Goal: Task Accomplishment & Management: Complete application form

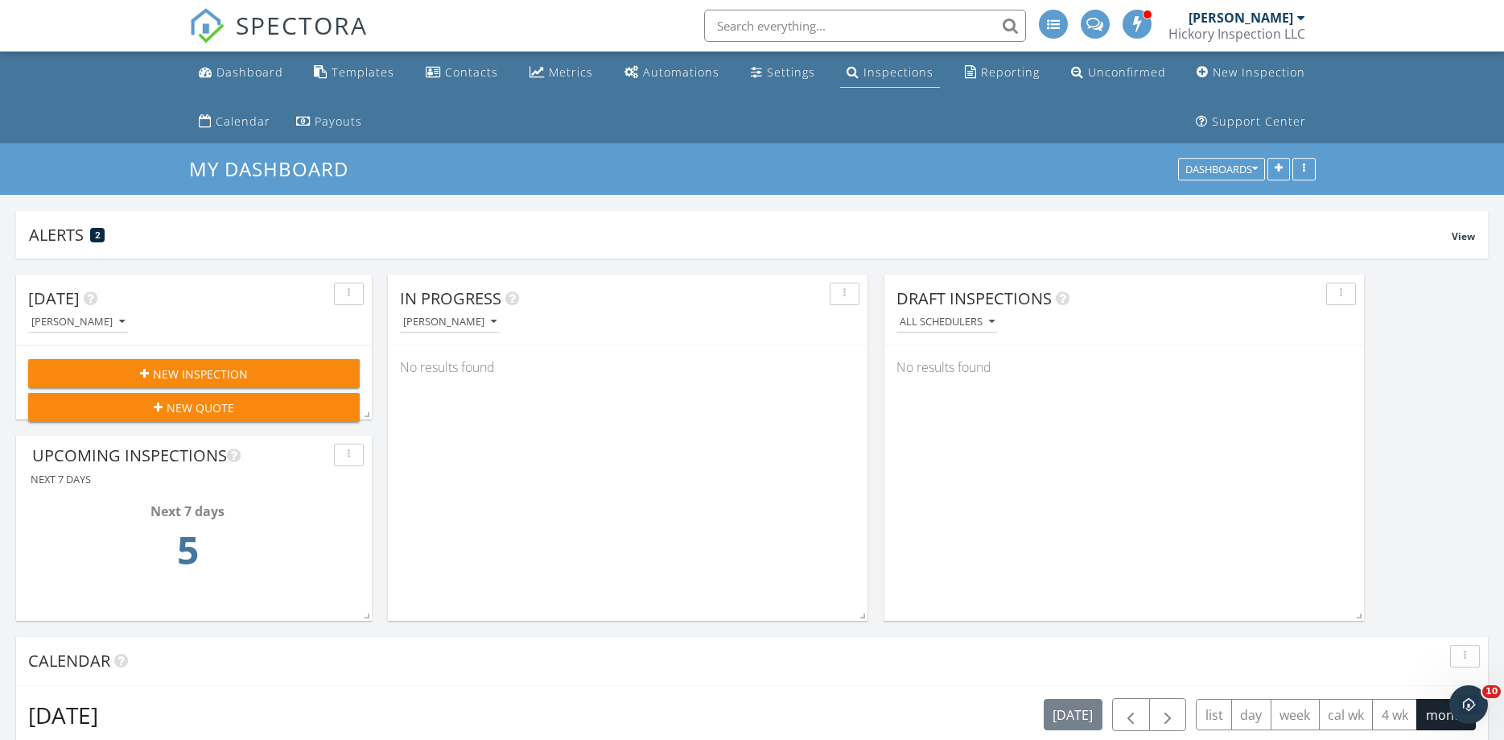
click at [888, 72] on div "Inspections" at bounding box center [898, 71] width 70 height 15
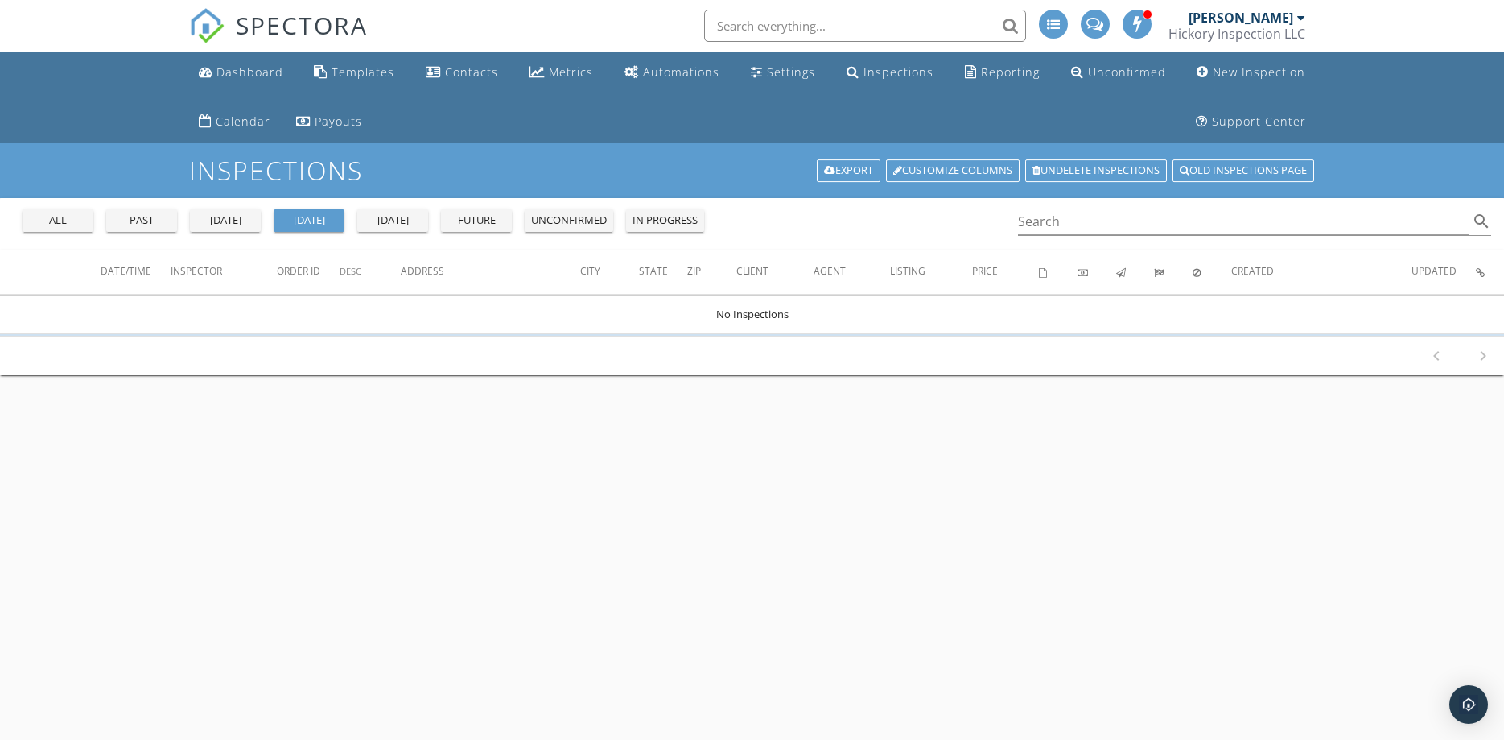
click at [43, 220] on div "all" at bounding box center [58, 220] width 58 height 16
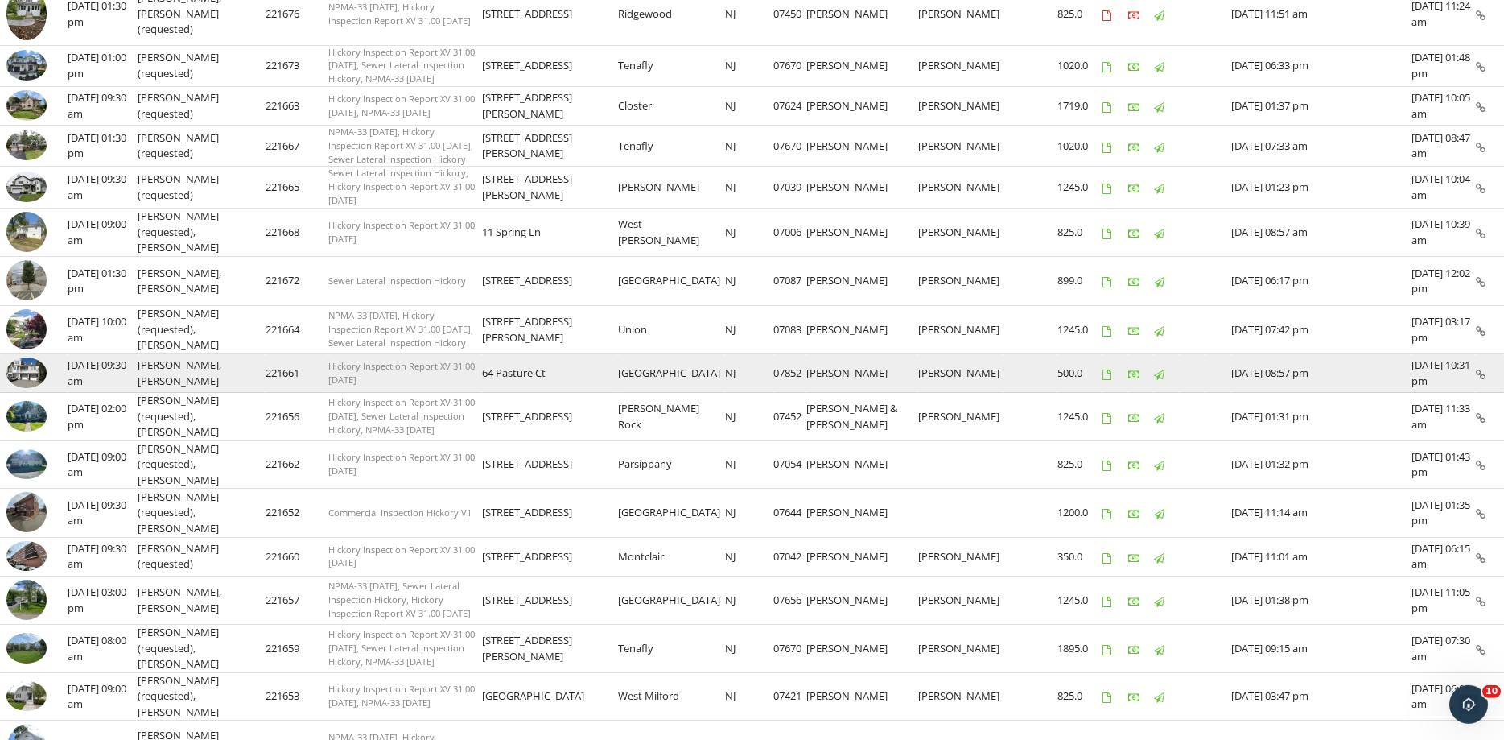
scroll to position [547, 0]
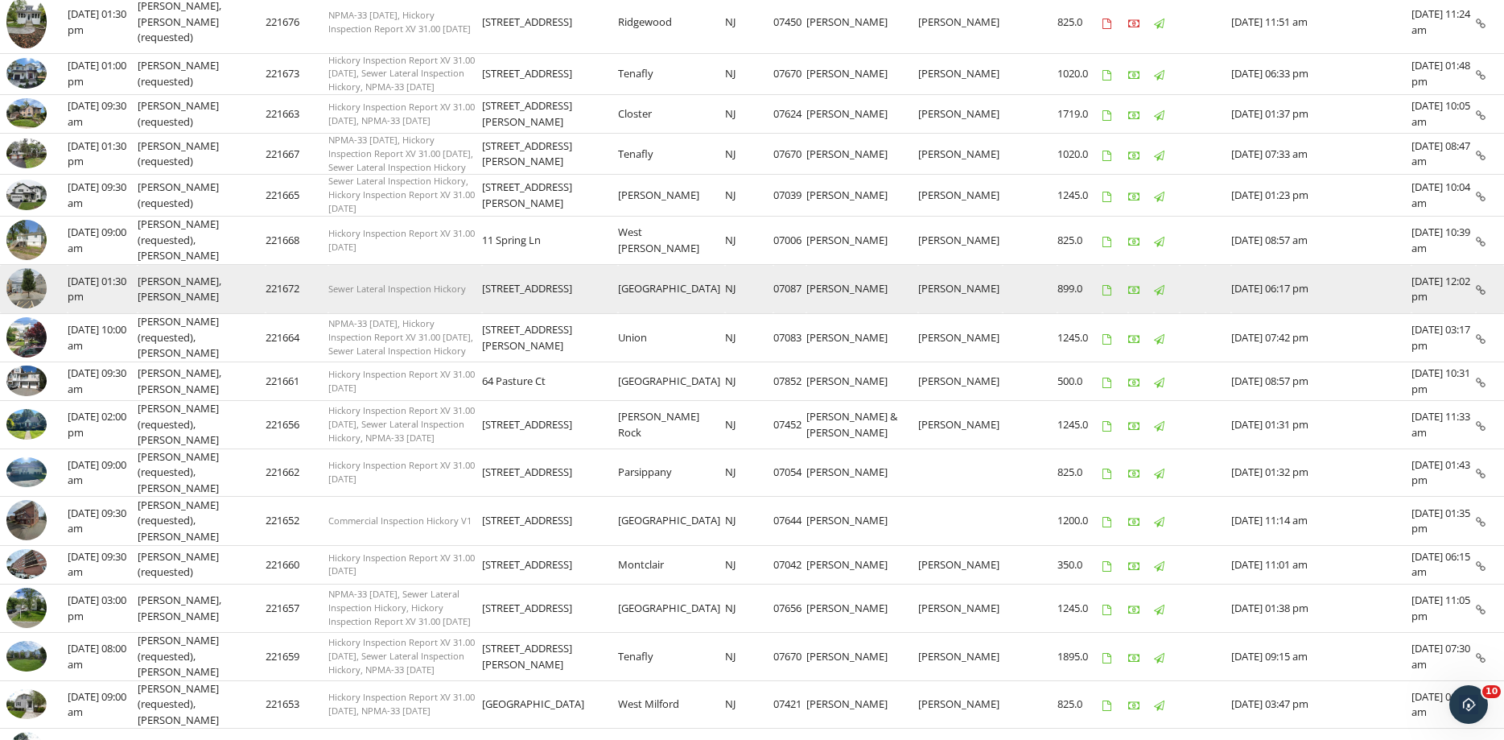
click at [35, 273] on img at bounding box center [26, 288] width 40 height 40
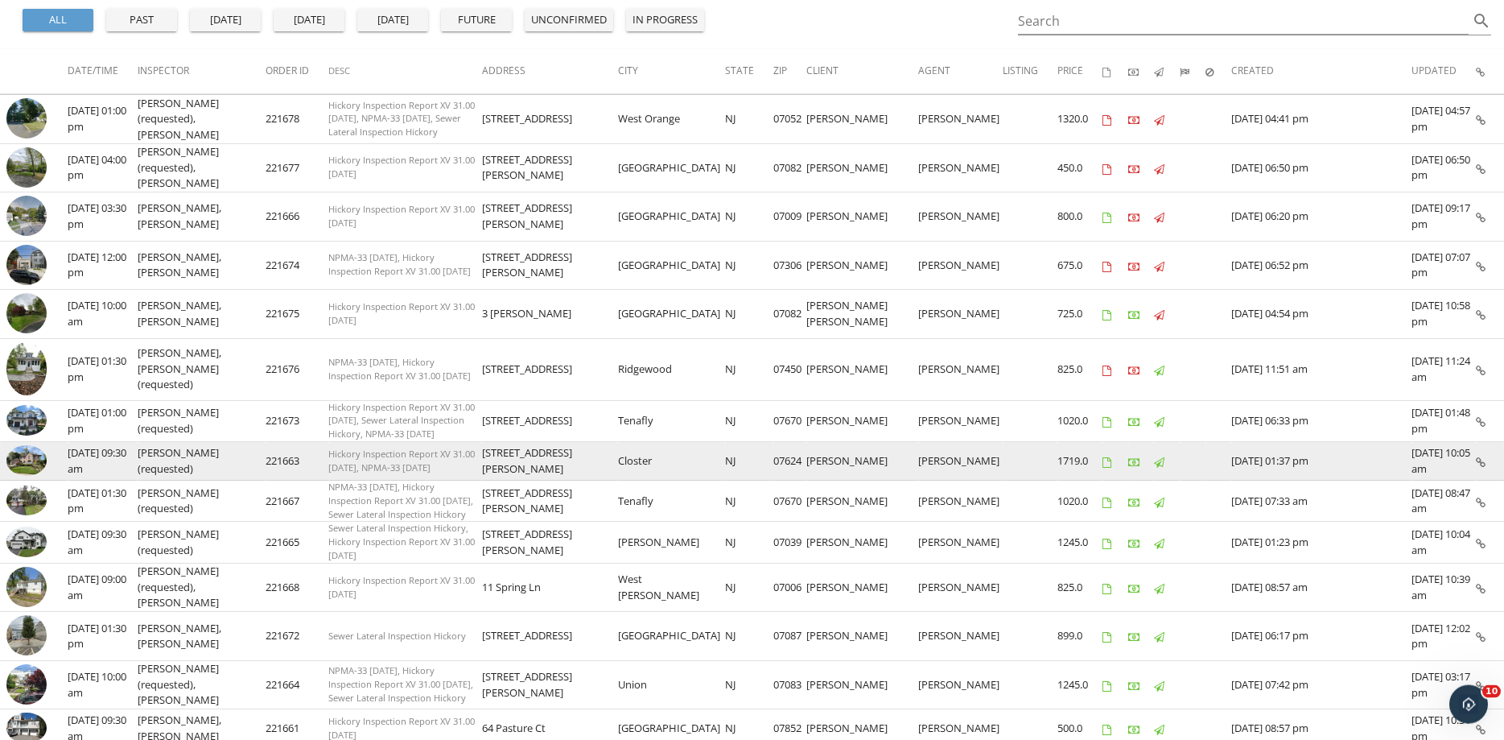
scroll to position [137, 0]
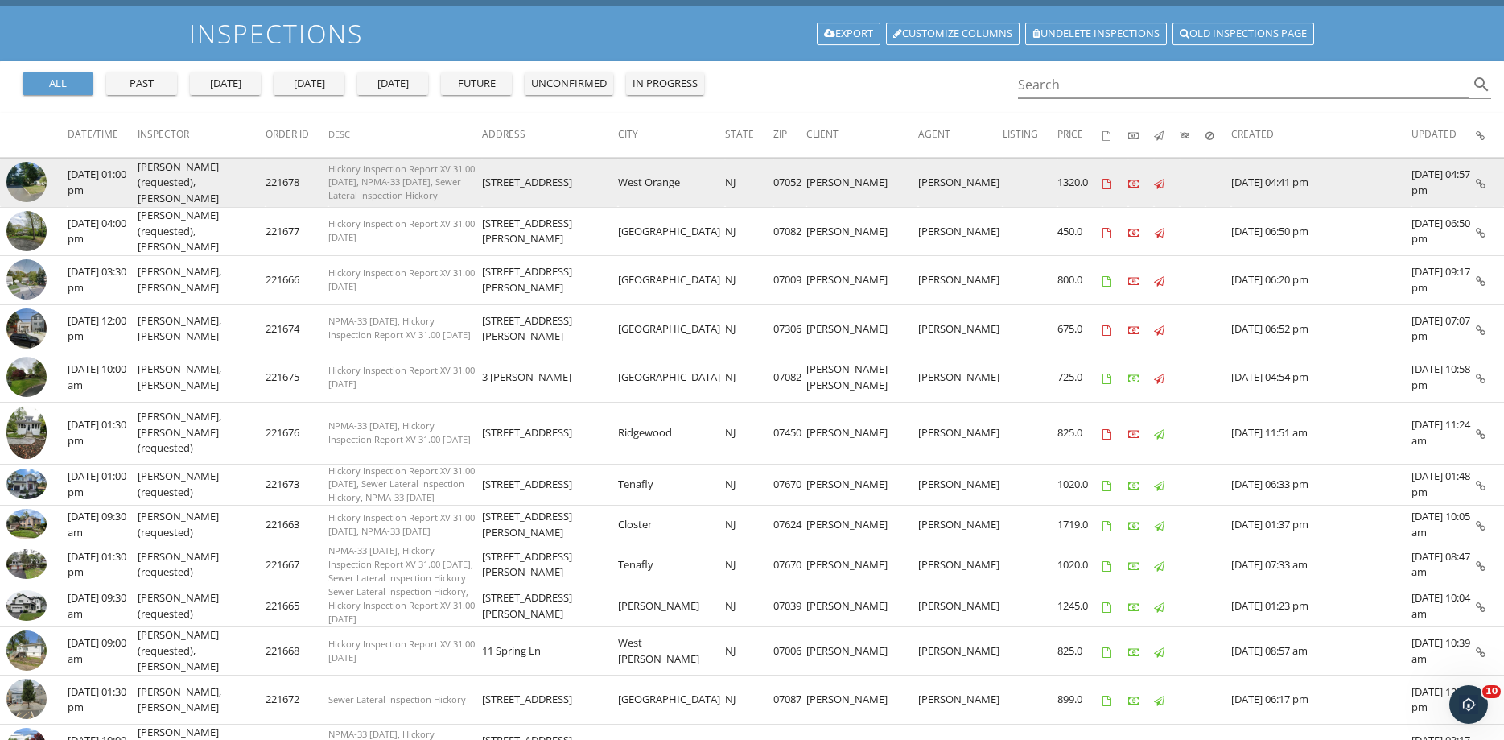
click at [14, 172] on img at bounding box center [26, 182] width 40 height 40
click at [9, 169] on td at bounding box center [34, 183] width 68 height 49
click at [20, 183] on img at bounding box center [26, 182] width 40 height 40
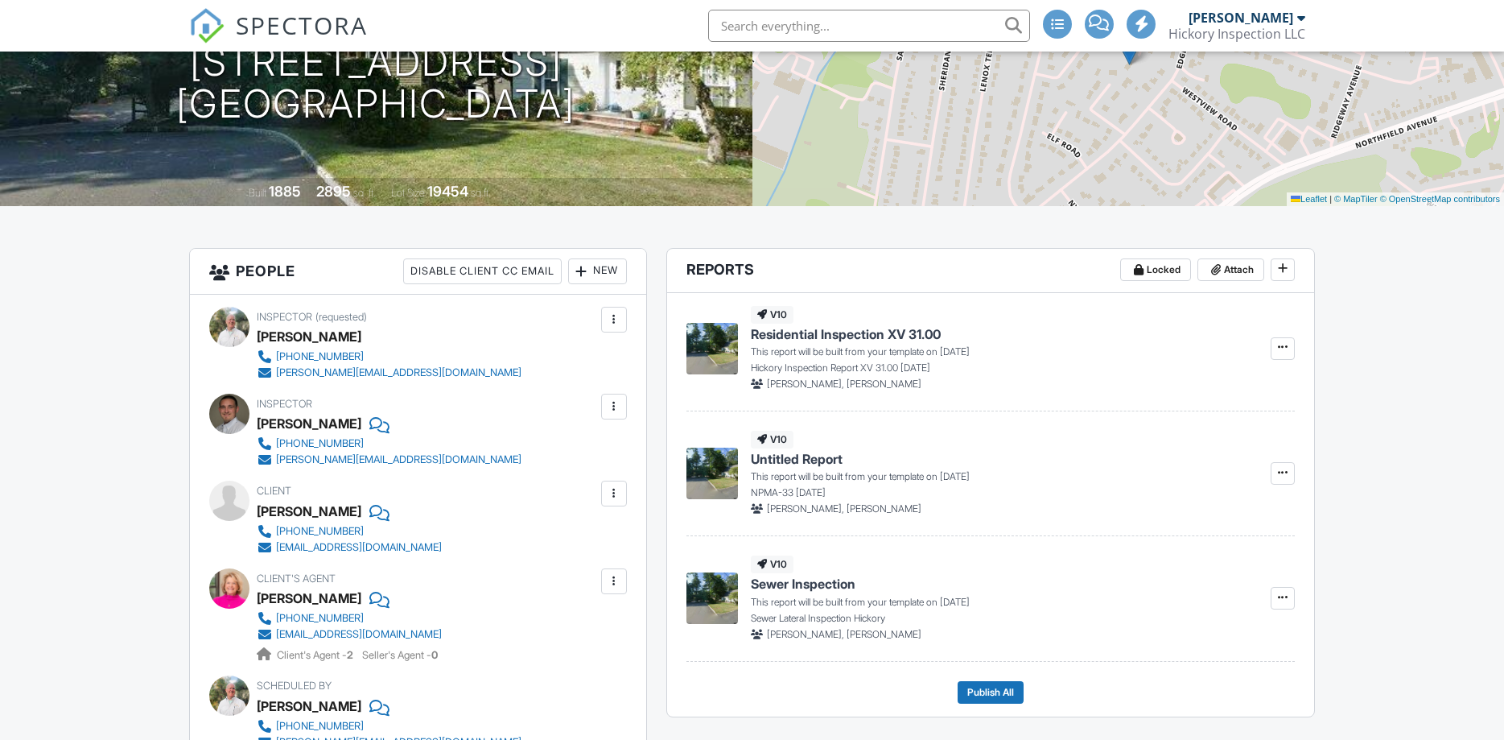
scroll to position [274, 0]
click at [596, 266] on div "New" at bounding box center [597, 271] width 59 height 26
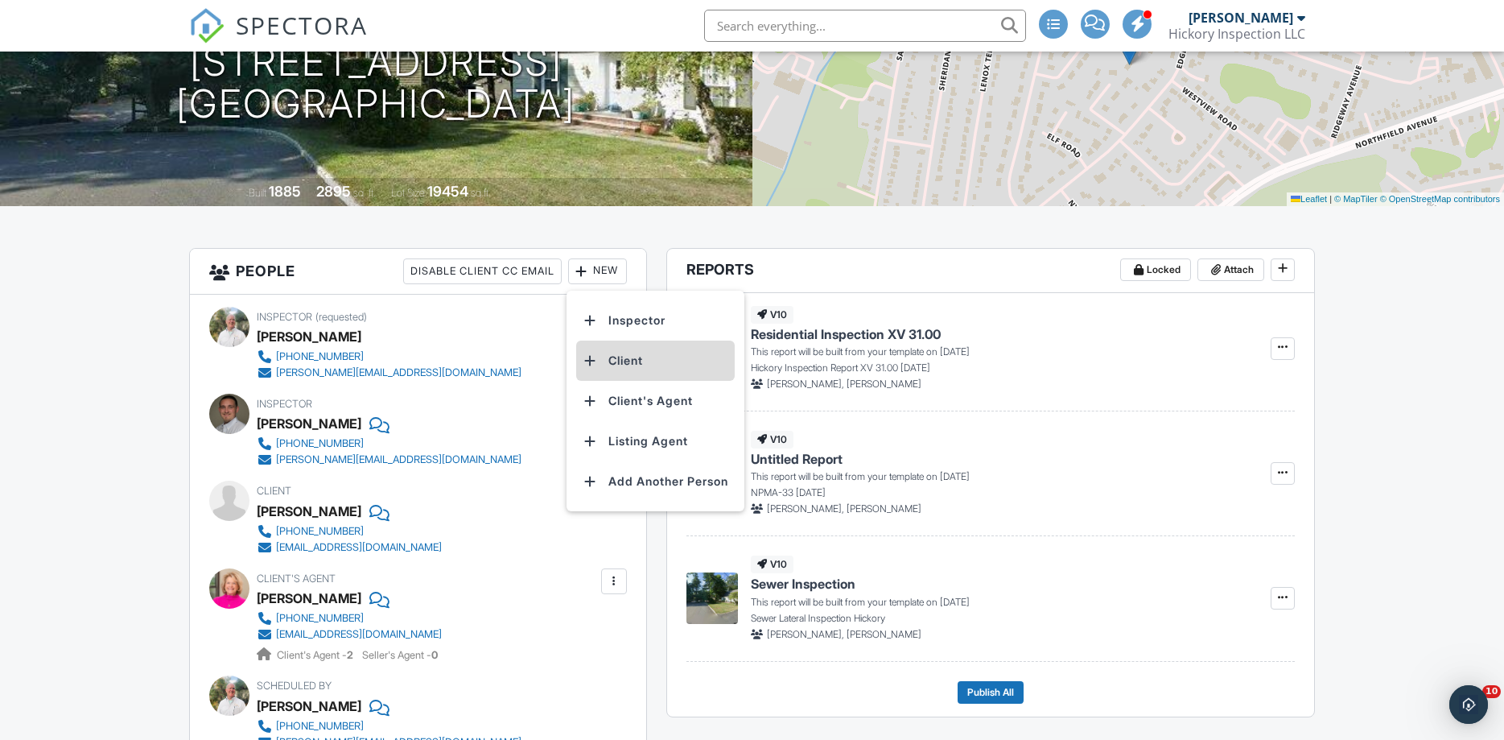
scroll to position [0, 0]
click at [628, 359] on li "Client" at bounding box center [655, 360] width 159 height 40
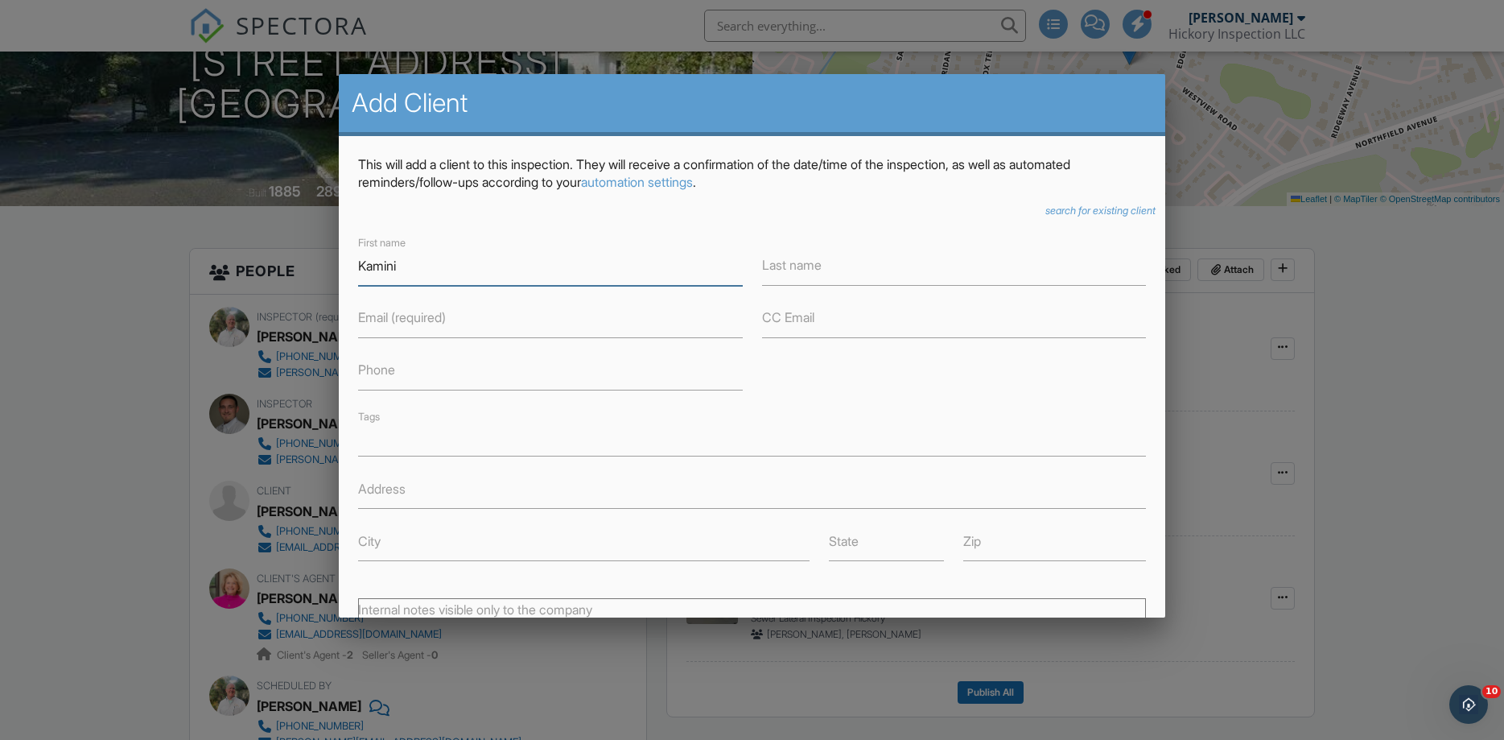
type input "Kamini"
type input "[PERSON_NAME]"
click at [479, 325] on input "Email (required)" at bounding box center [550, 318] width 385 height 39
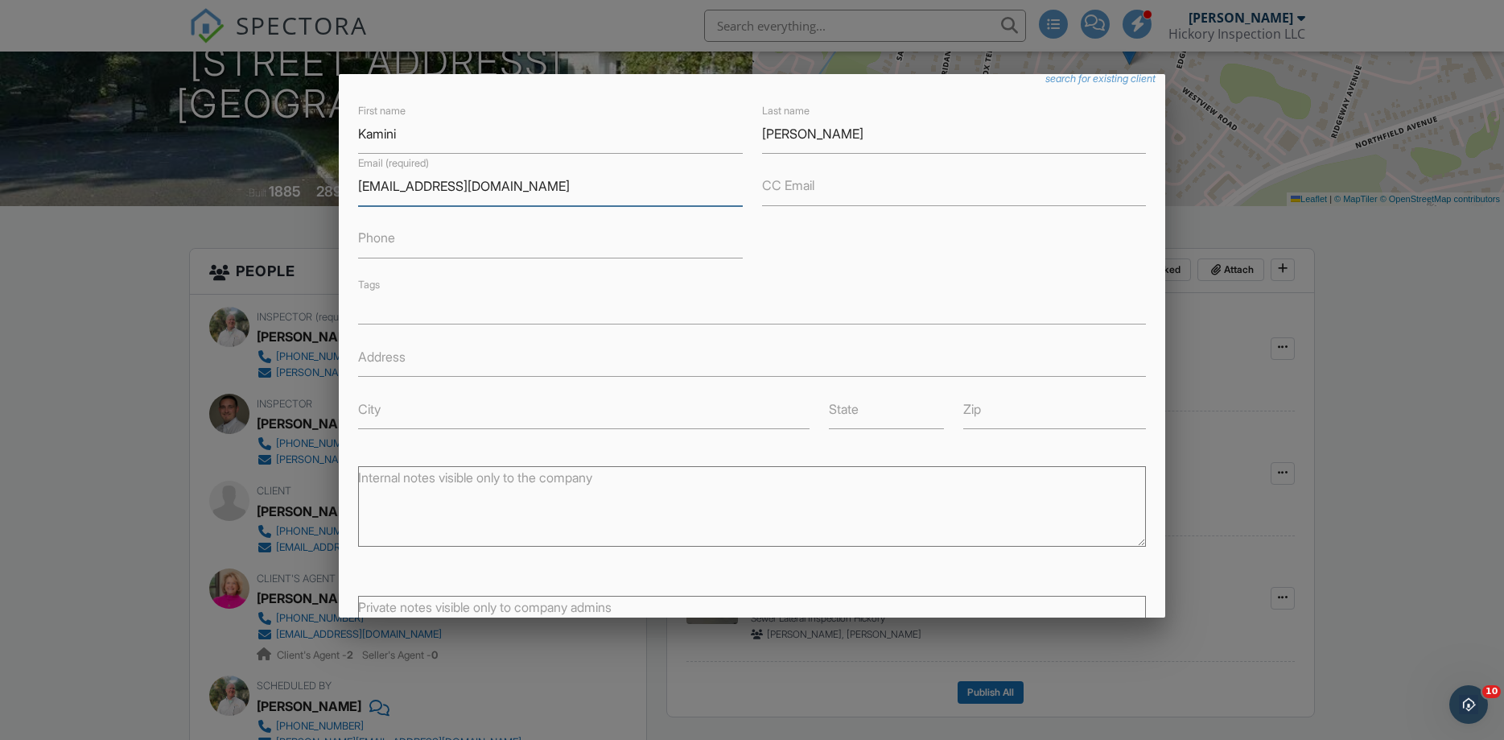
scroll to position [274, 0]
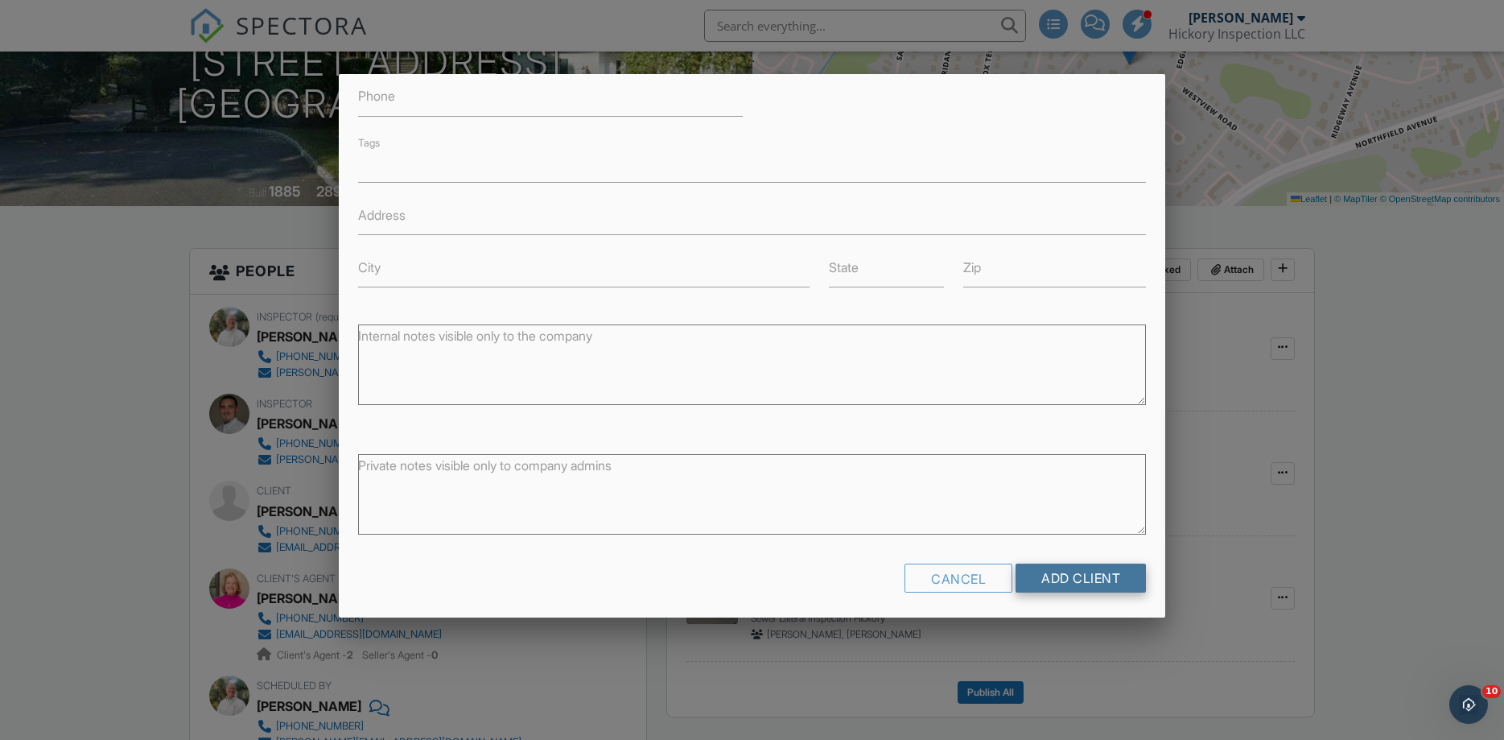
type input "[EMAIL_ADDRESS][DOMAIN_NAME]"
click at [1036, 569] on input "Add Client" at bounding box center [1081, 577] width 130 height 29
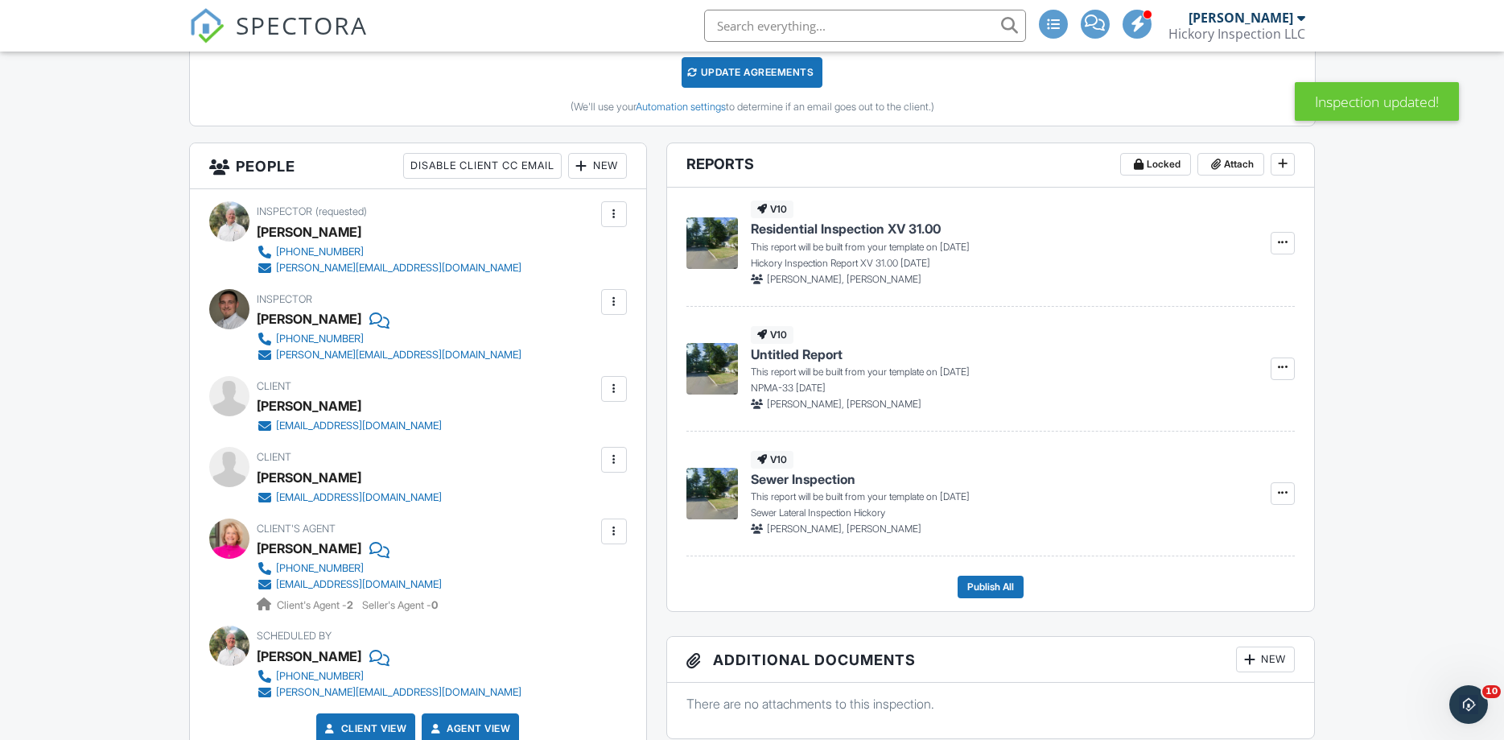
click at [608, 459] on div at bounding box center [614, 459] width 16 height 16
click at [591, 505] on li "Edit" at bounding box center [576, 508] width 82 height 40
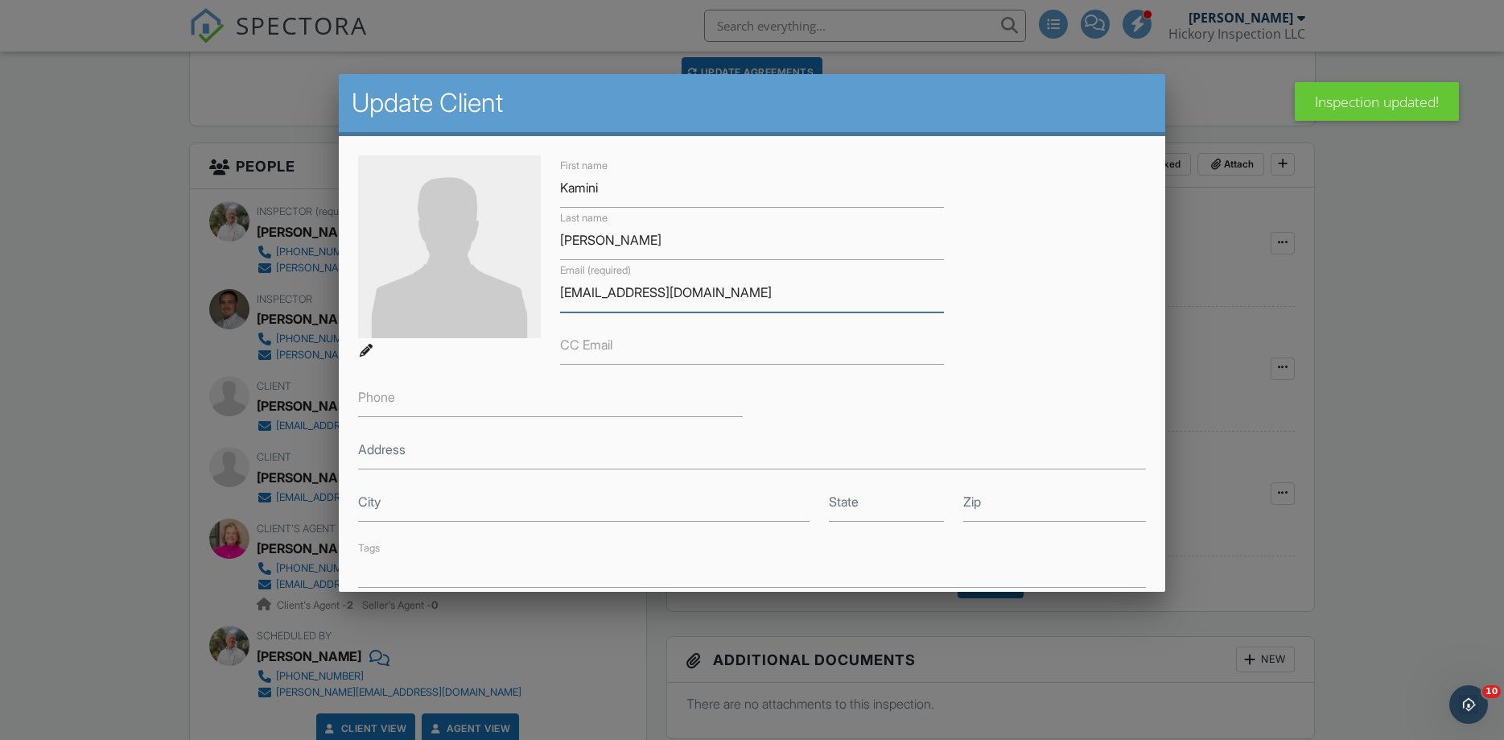
drag, startPoint x: 682, startPoint y: 294, endPoint x: 468, endPoint y: 305, distance: 215.2
click at [560, 305] on input "[EMAIL_ADDRESS][DOMAIN_NAME]" at bounding box center [752, 292] width 385 height 39
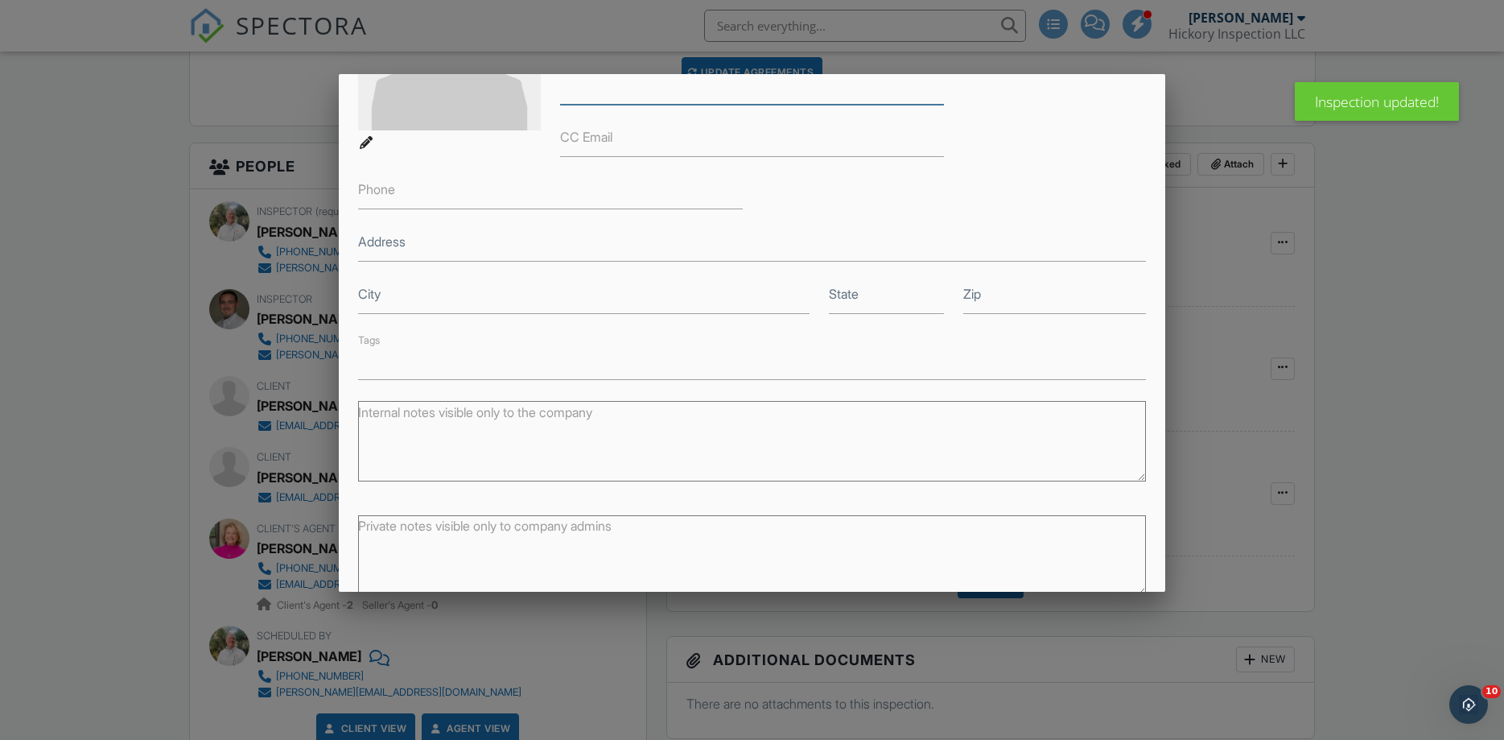
scroll to position [278, 0]
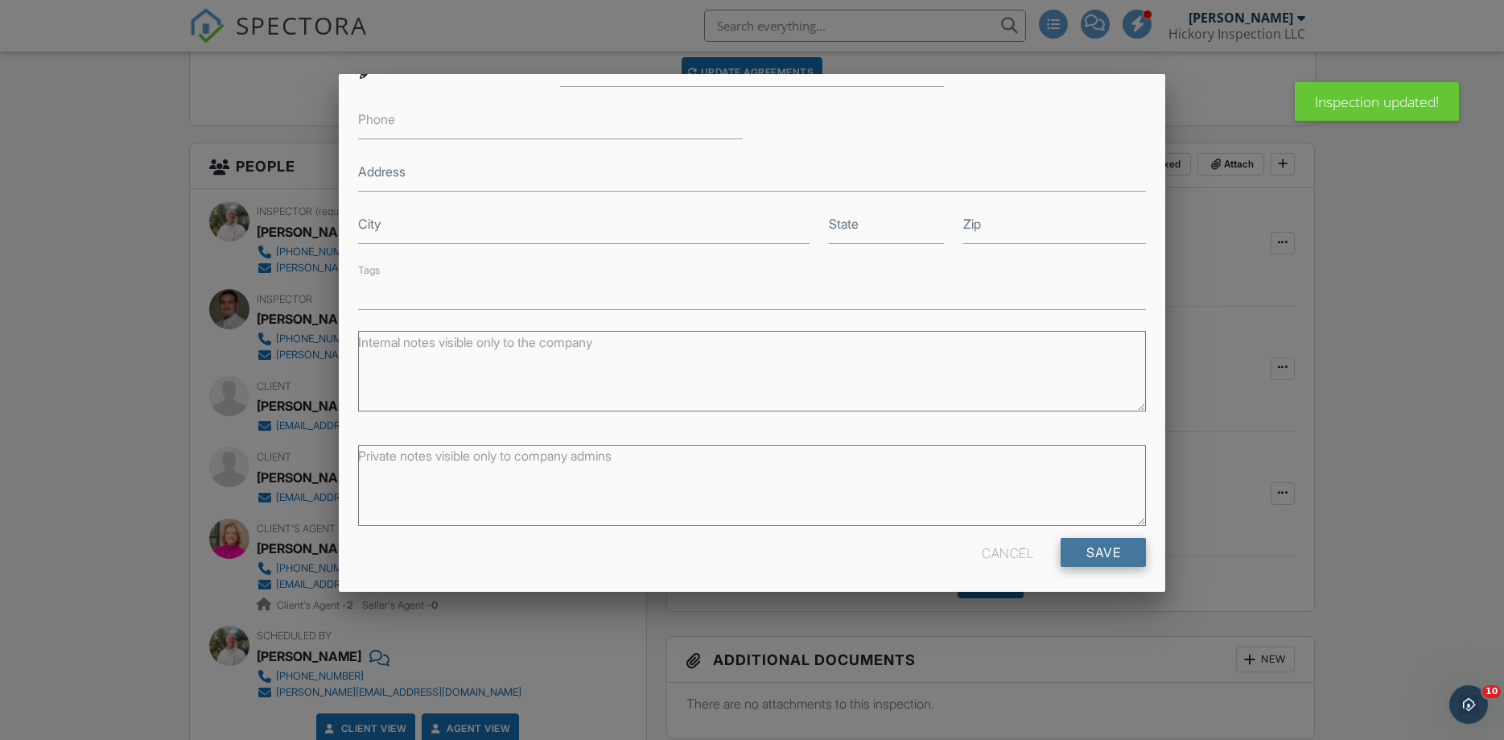
click at [1121, 539] on input "Save" at bounding box center [1103, 552] width 85 height 29
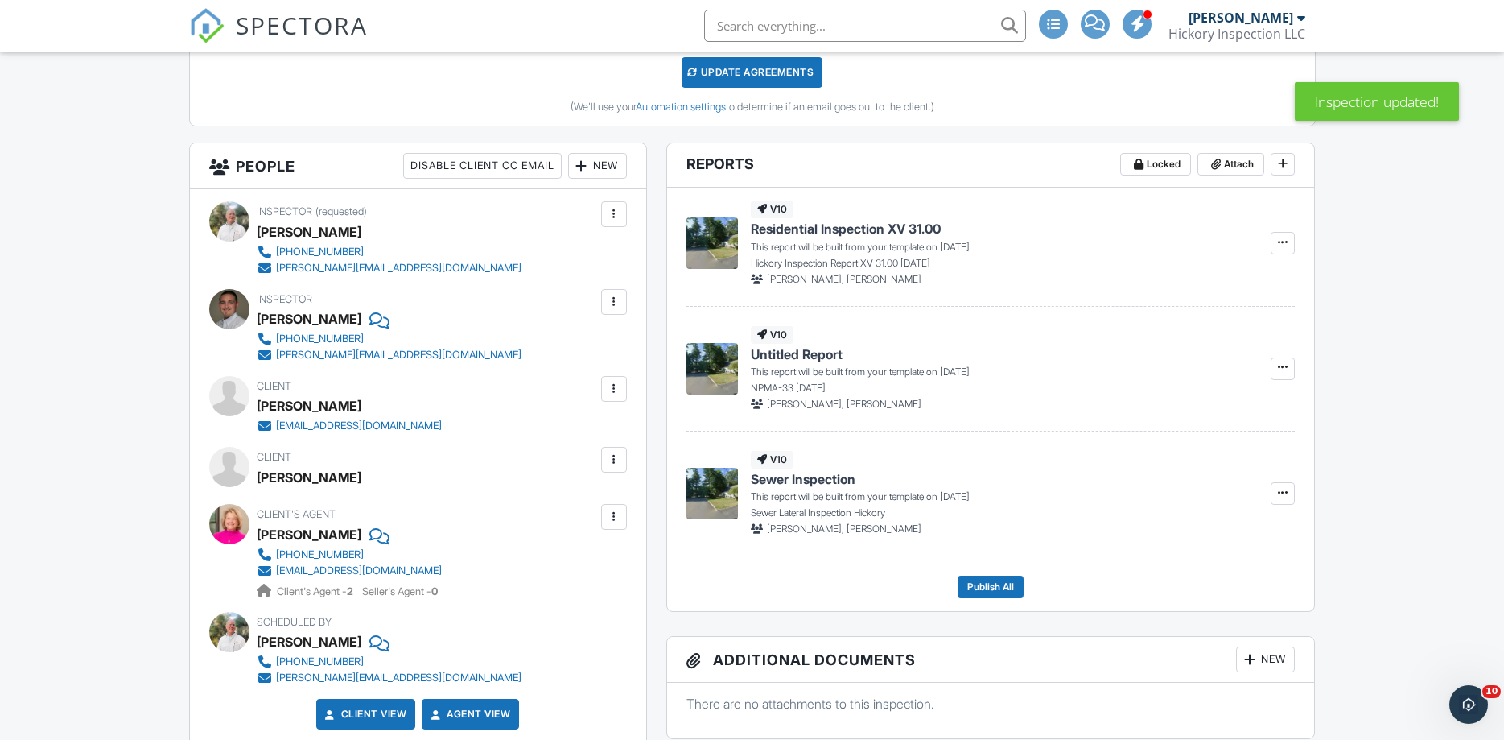
click at [619, 390] on div at bounding box center [614, 389] width 16 height 16
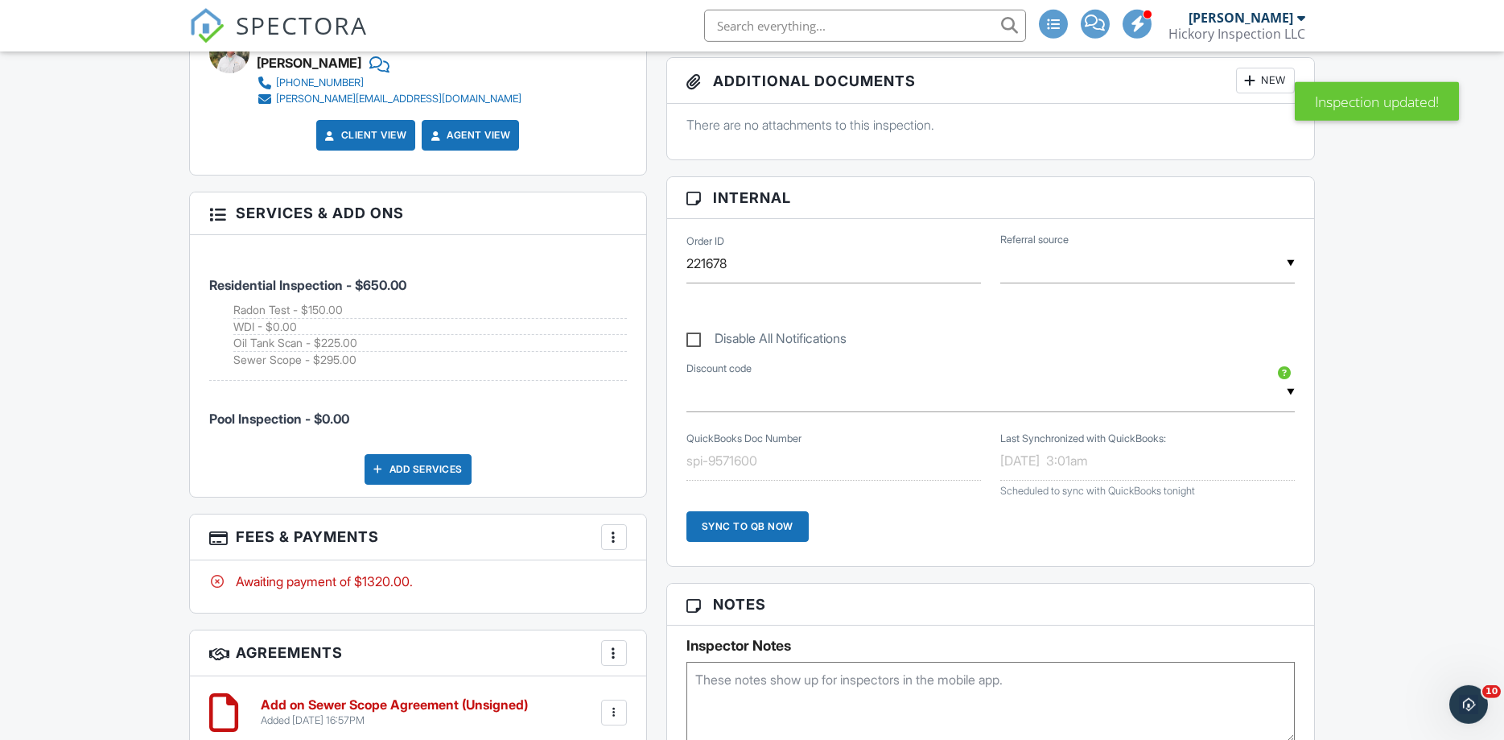
scroll to position [1231, 0]
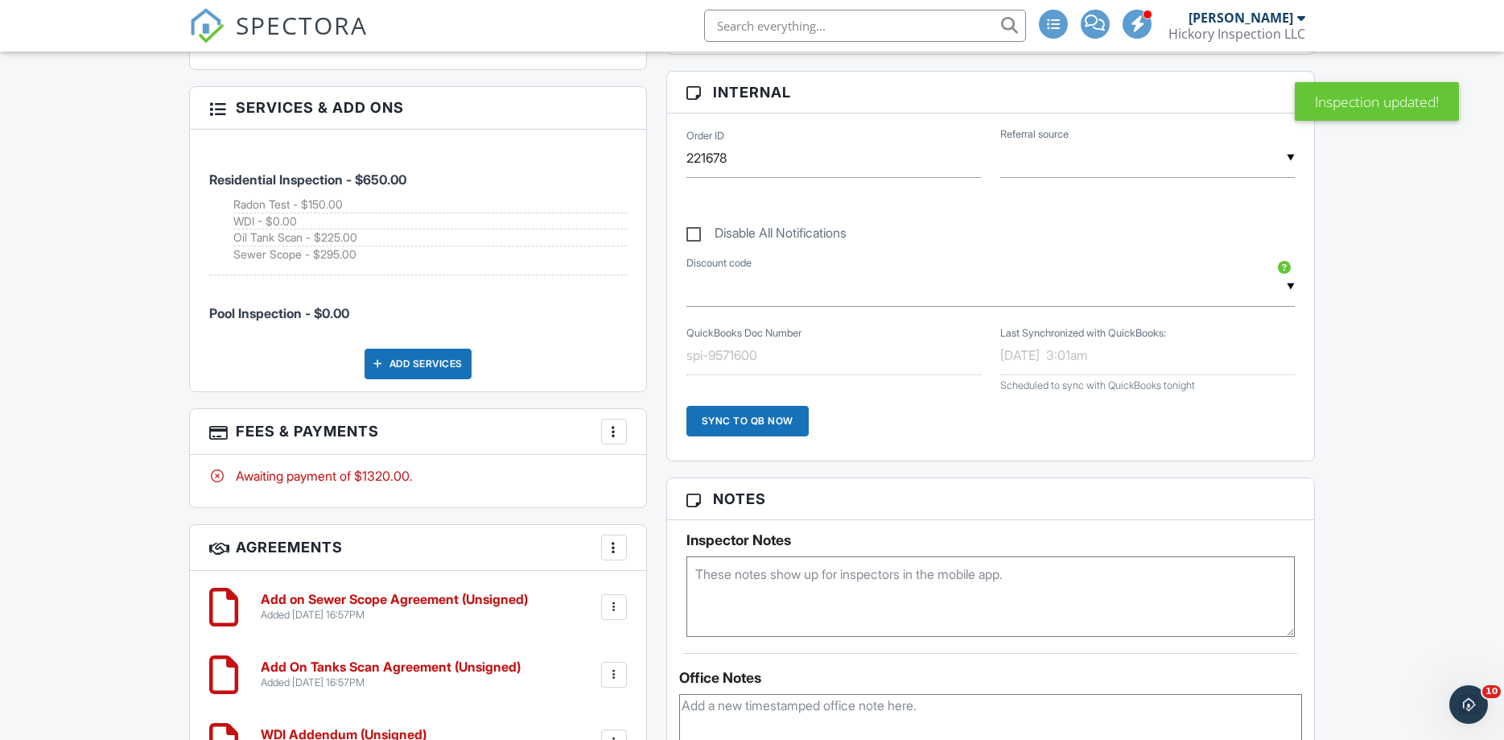
click at [363, 604] on h6 "Add on Sewer Scope Agreement (Unsigned)" at bounding box center [394, 599] width 267 height 14
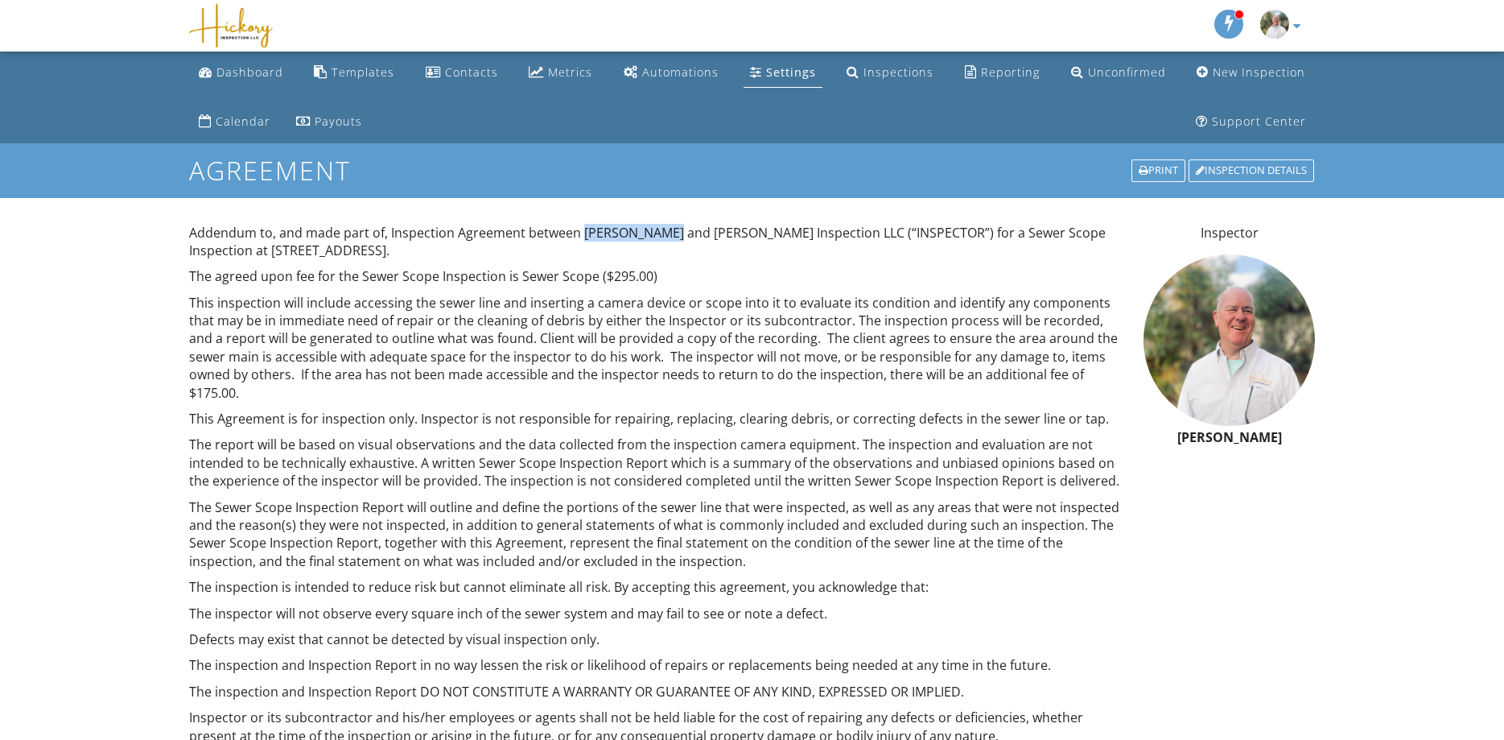
drag, startPoint x: 581, startPoint y: 233, endPoint x: 669, endPoint y: 228, distance: 87.8
click at [669, 228] on p "Addendum to, and made part of, Inspection Agreement between Randy Persaud and H…" at bounding box center [657, 242] width 936 height 36
copy p "Randy Persaud"
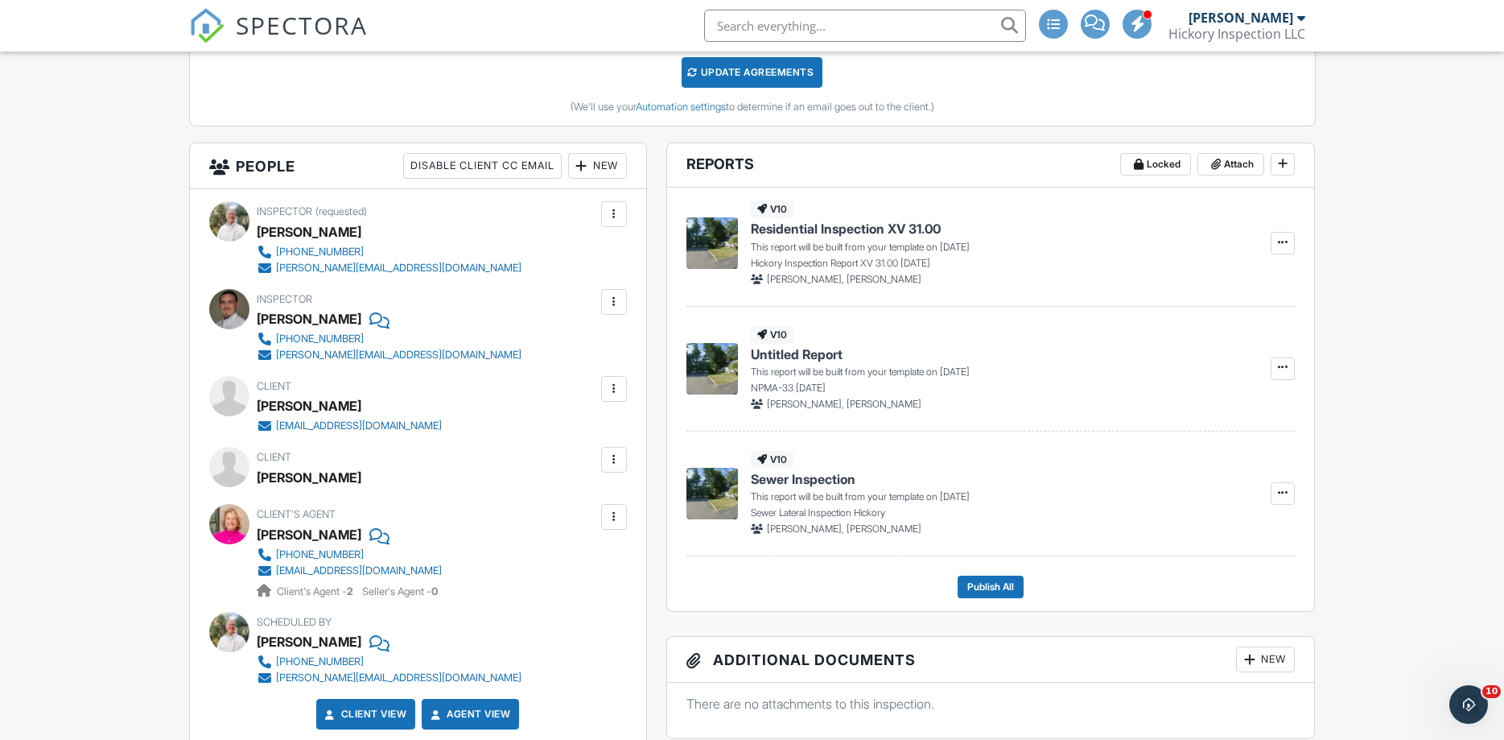
click at [620, 395] on div at bounding box center [614, 389] width 16 height 16
click at [577, 442] on li "Edit" at bounding box center [576, 438] width 82 height 40
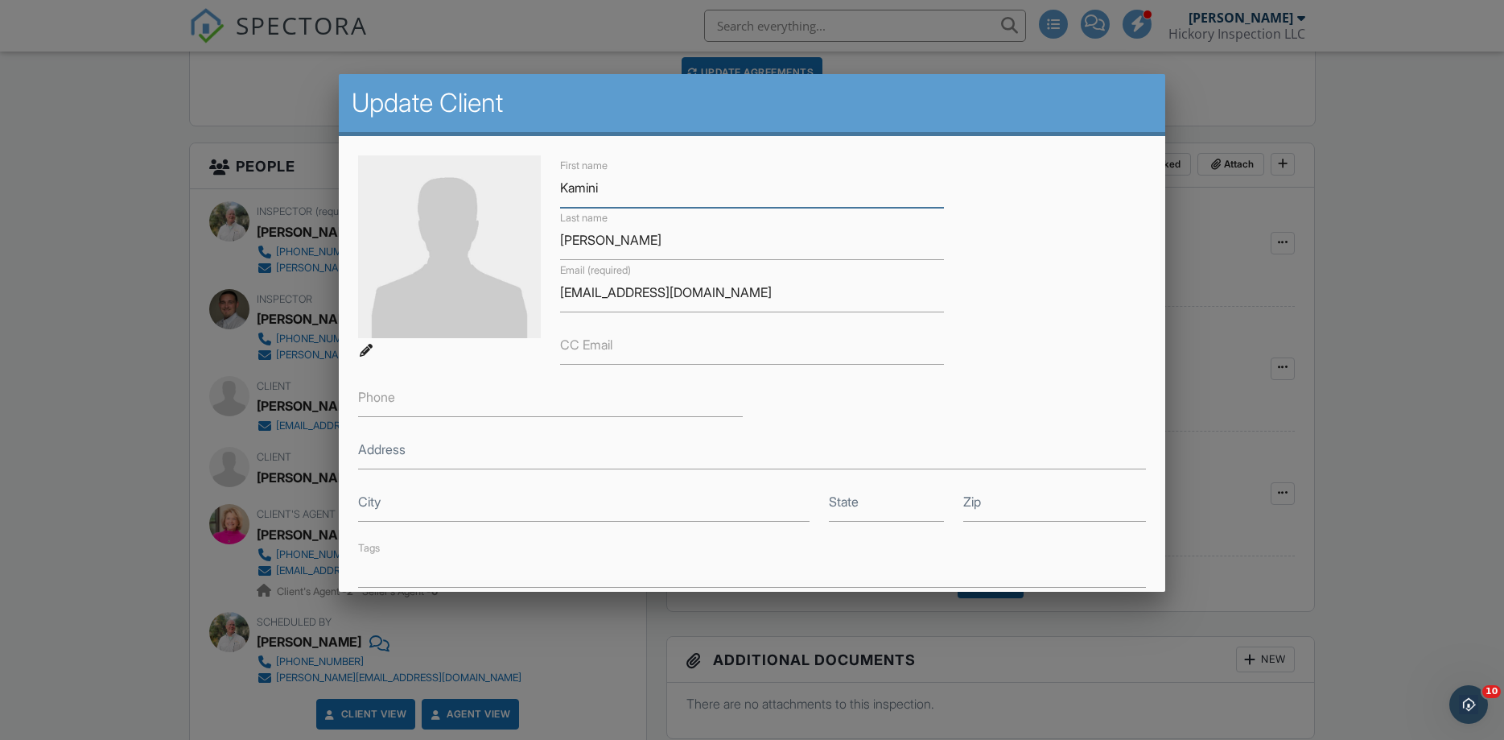
paste input "[PERSON_NAME]"
drag, startPoint x: 660, startPoint y: 179, endPoint x: 602, endPoint y: 188, distance: 58.6
click at [602, 188] on input "[PERSON_NAME]" at bounding box center [752, 187] width 385 height 39
type input "[PERSON_NAME]"
drag, startPoint x: 639, startPoint y: 249, endPoint x: 573, endPoint y: 234, distance: 67.7
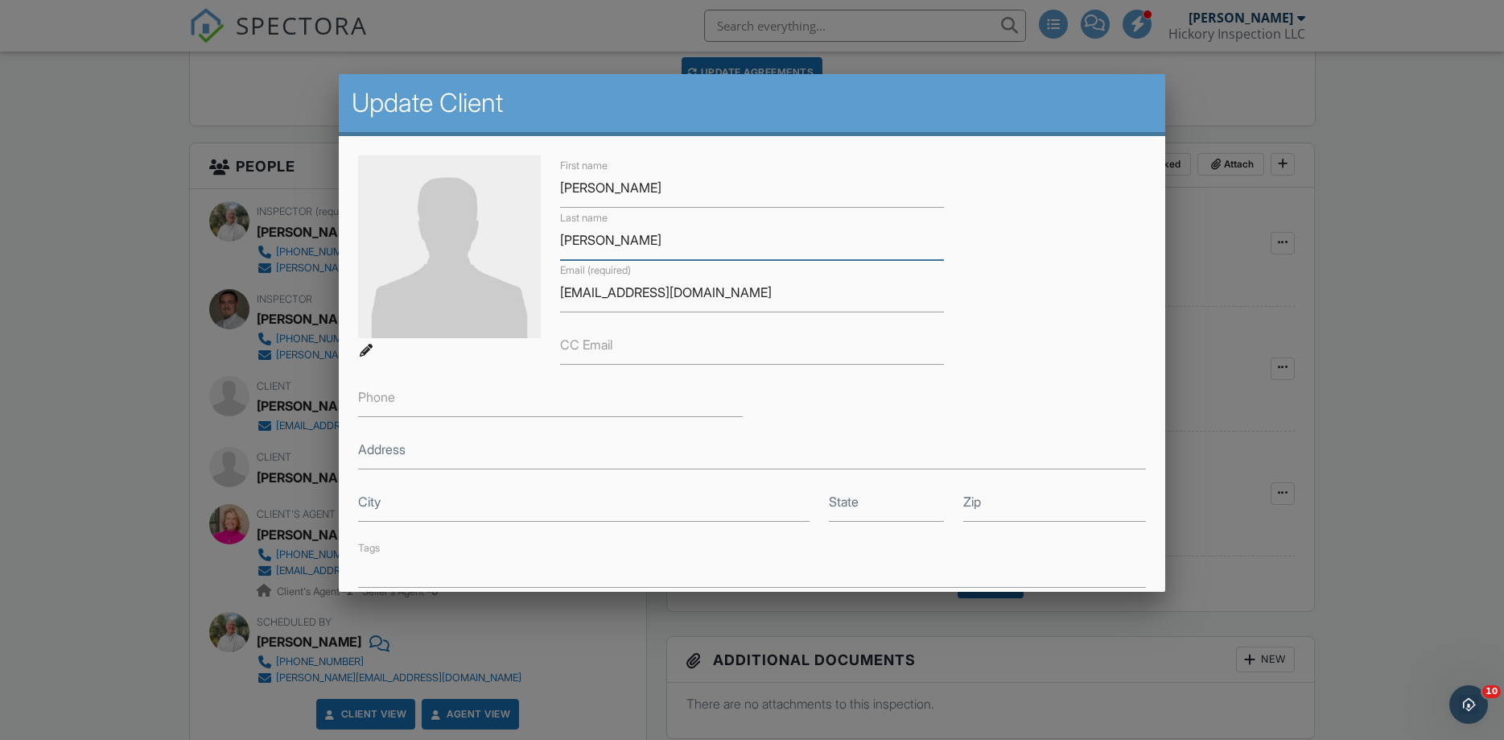
click at [560, 238] on input "[PERSON_NAME]" at bounding box center [752, 239] width 385 height 39
paste input "[PERSON_NAME]"
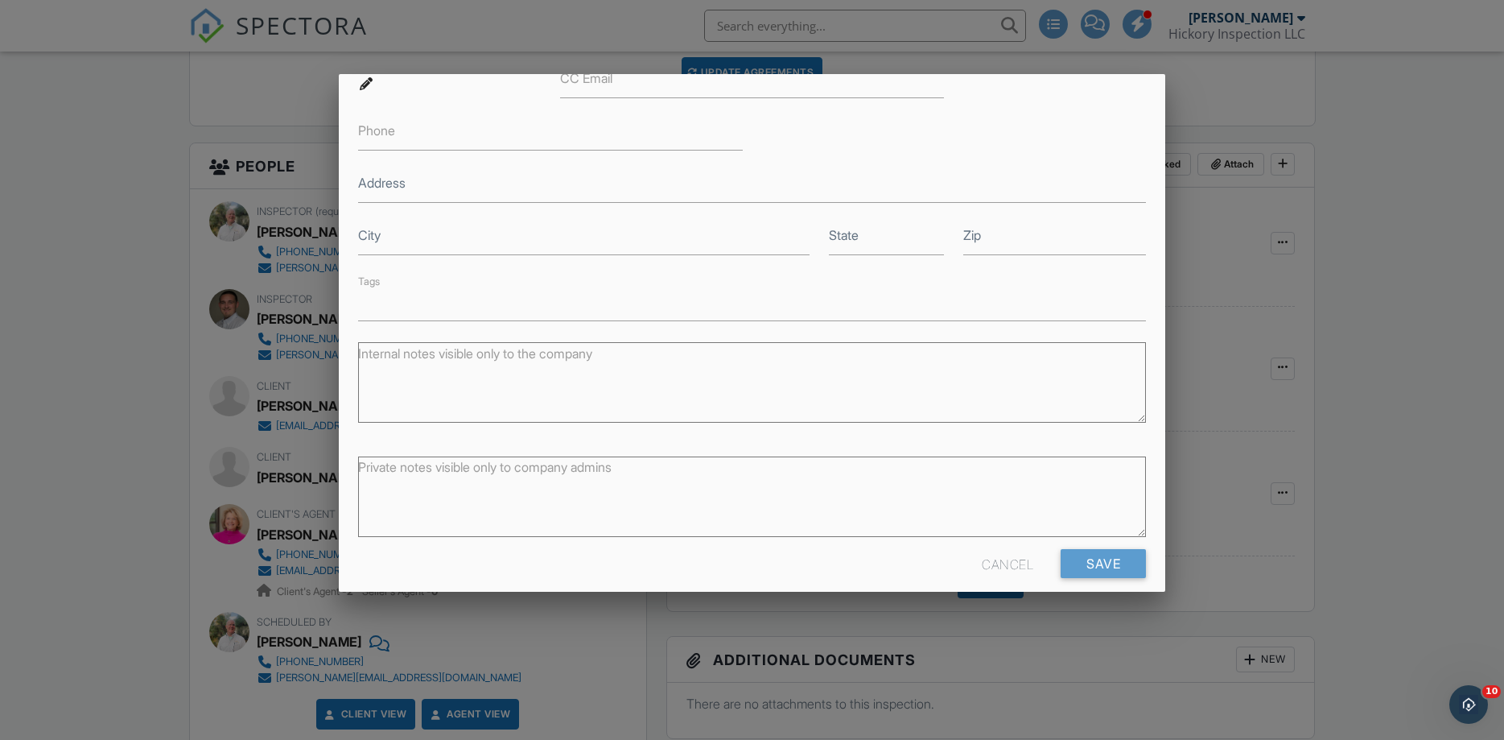
scroll to position [278, 0]
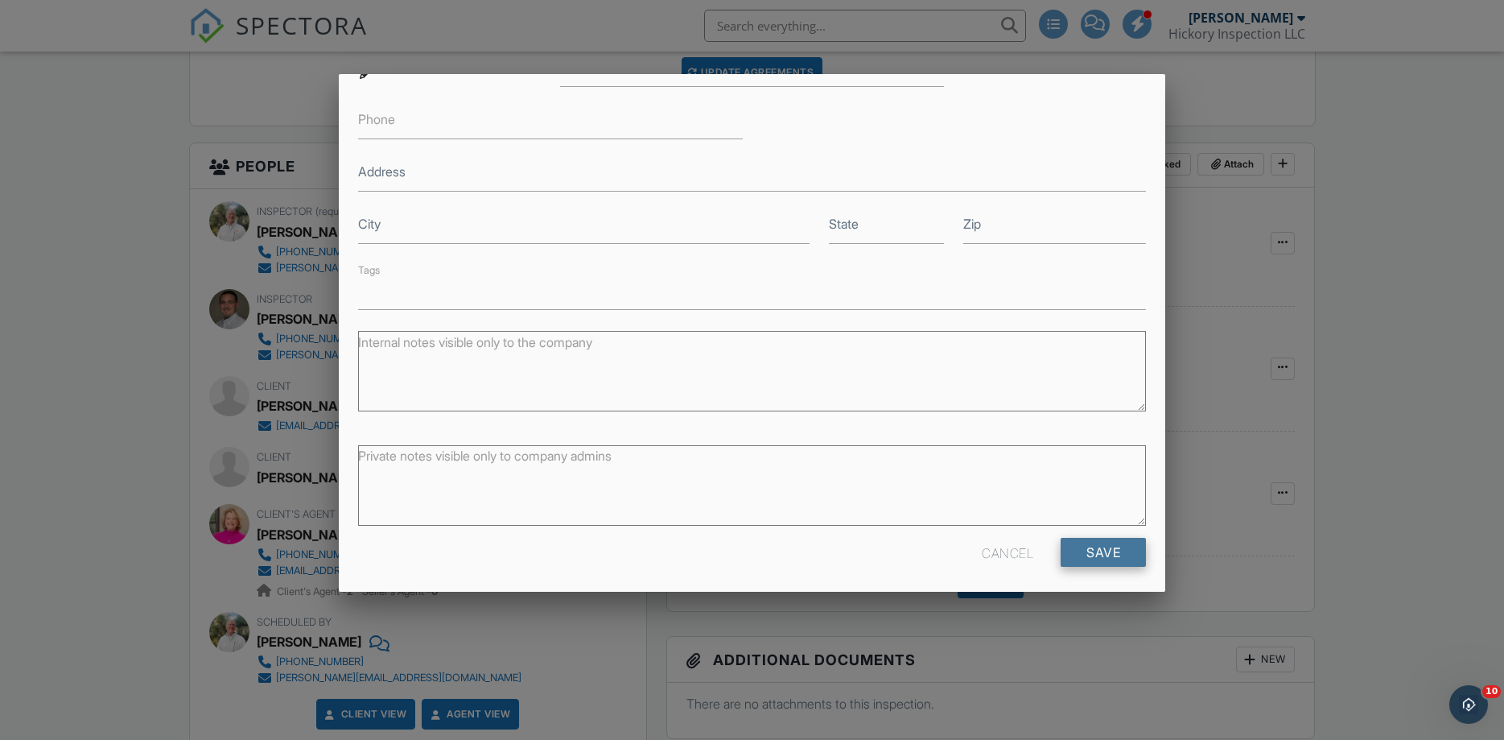
type input "[PERSON_NAME]"
click at [1106, 547] on input "Save" at bounding box center [1103, 552] width 85 height 29
